Goal: Task Accomplishment & Management: Use online tool/utility

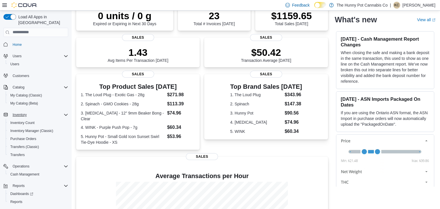
scroll to position [8, 0]
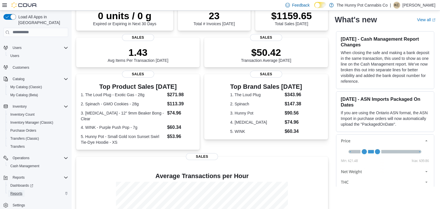
click at [19, 191] on span "Reports" at bounding box center [16, 193] width 12 height 5
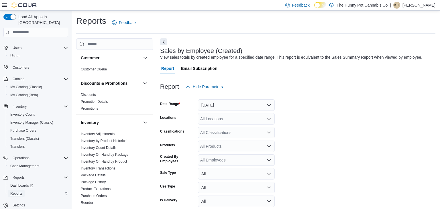
scroll to position [13, 0]
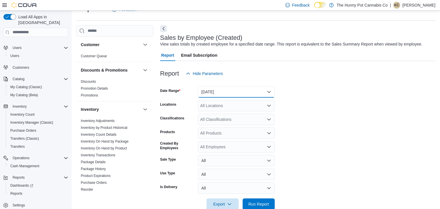
click at [244, 94] on button "[DATE]" at bounding box center [236, 91] width 77 height 11
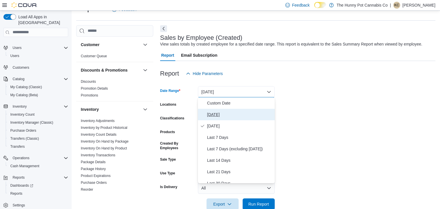
click at [215, 115] on span "[DATE]" at bounding box center [239, 114] width 65 height 7
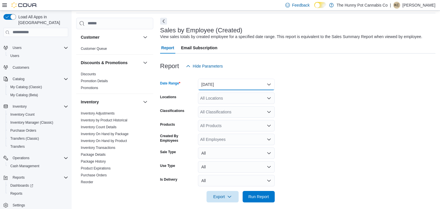
scroll to position [20, 0]
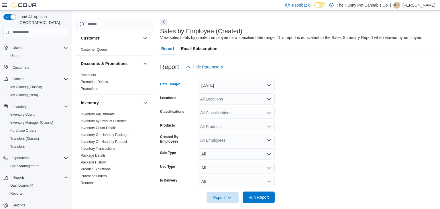
click at [253, 195] on span "Run Report" at bounding box center [258, 197] width 21 height 6
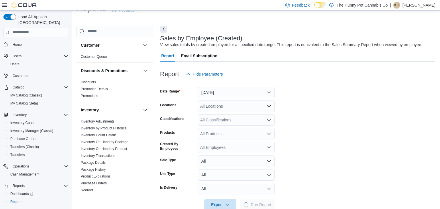
scroll to position [13, 0]
click at [228, 104] on div "All Locations" at bounding box center [236, 105] width 77 height 11
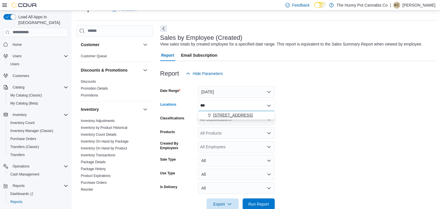
type input "***"
click at [233, 115] on span "[STREET_ADDRESS]" at bounding box center [232, 115] width 39 height 6
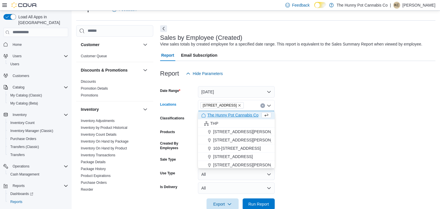
click at [312, 115] on form "Date Range Today Locations 334 Wellington Rd Combo box. Selected. 334 Wellingto…" at bounding box center [297, 144] width 275 height 130
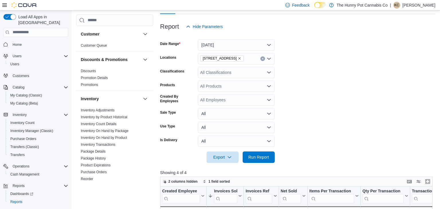
scroll to position [66, 0]
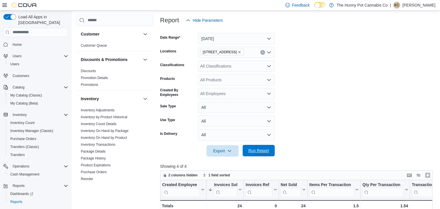
click at [265, 152] on span "Run Report" at bounding box center [258, 151] width 21 height 6
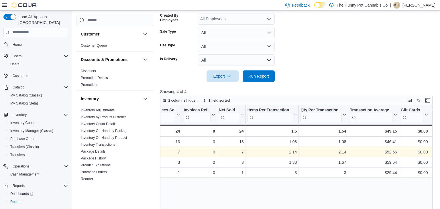
scroll to position [0, 62]
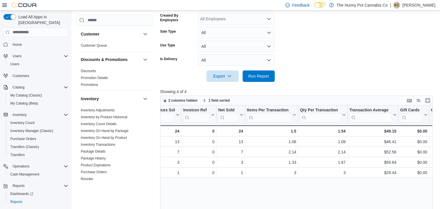
click at [365, 59] on form "Date Range Today Locations 334 Wellington Rd Classifications All Classification…" at bounding box center [297, 16] width 275 height 130
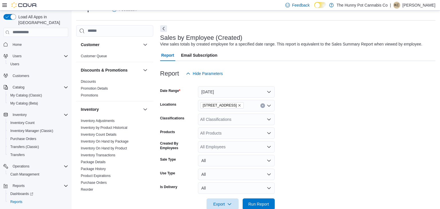
scroll to position [30, 0]
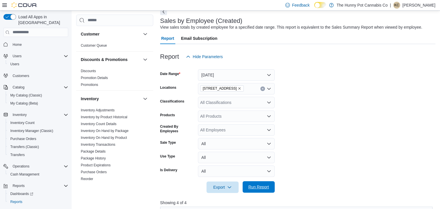
click at [257, 190] on span "Run Report" at bounding box center [258, 186] width 25 height 11
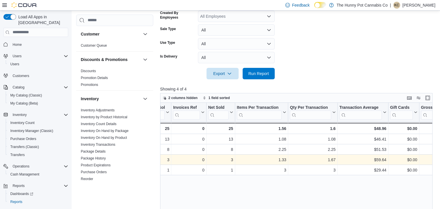
scroll to position [0, 73]
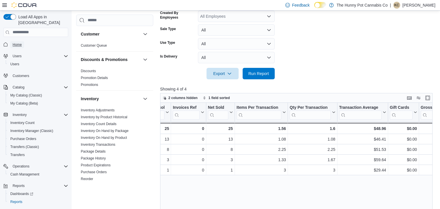
click at [16, 42] on span "Home" at bounding box center [17, 44] width 9 height 5
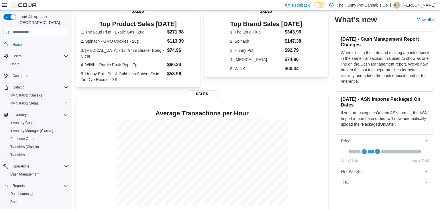
scroll to position [8, 0]
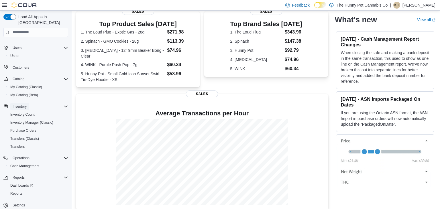
click at [22, 104] on span "Inventory" at bounding box center [20, 106] width 14 height 5
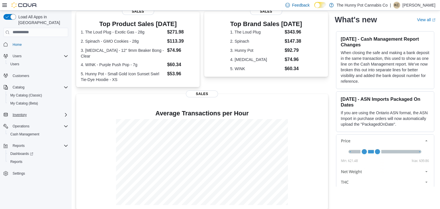
scroll to position [0, 0]
click at [22, 112] on span "Inventory" at bounding box center [20, 114] width 14 height 5
